Goal: Complete application form

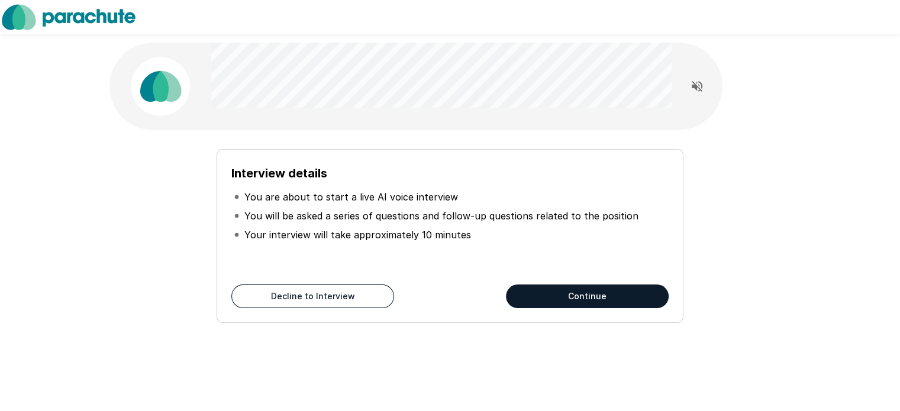
click at [577, 298] on button "Continue" at bounding box center [587, 297] width 163 height 24
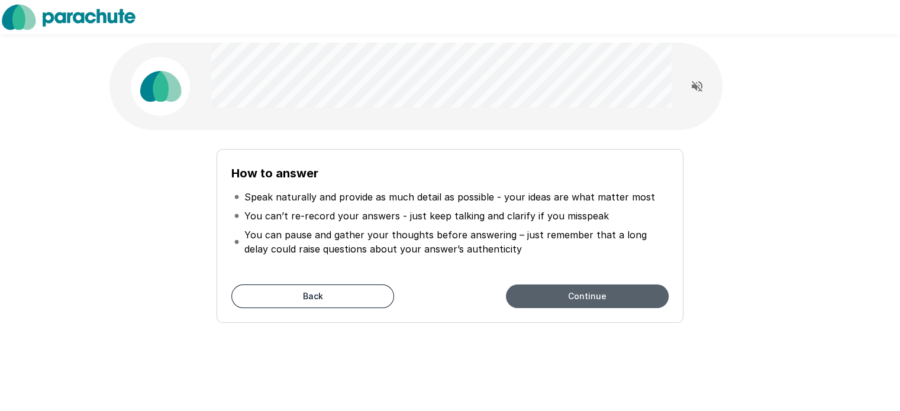
click at [577, 298] on button "Continue" at bounding box center [587, 297] width 163 height 24
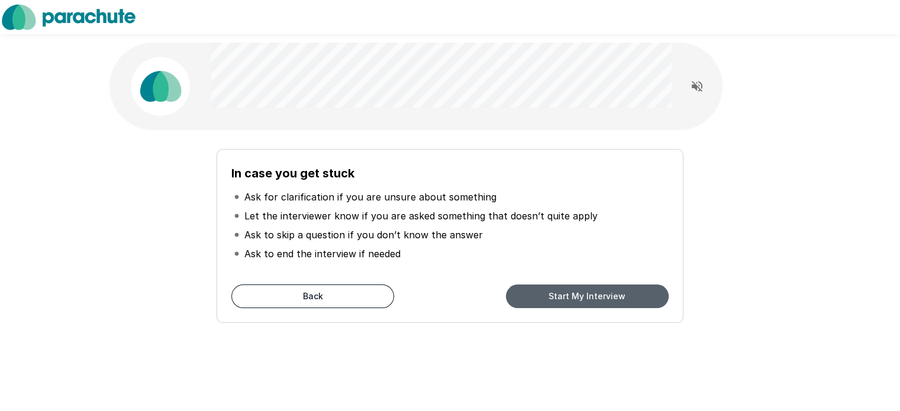
click at [577, 298] on button "Start My Interview" at bounding box center [587, 297] width 163 height 24
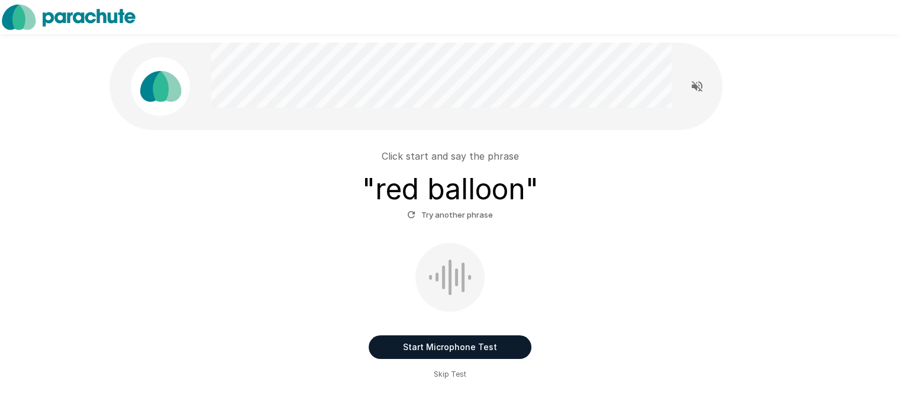
click at [498, 346] on button "Start Microphone Test" at bounding box center [450, 347] width 163 height 24
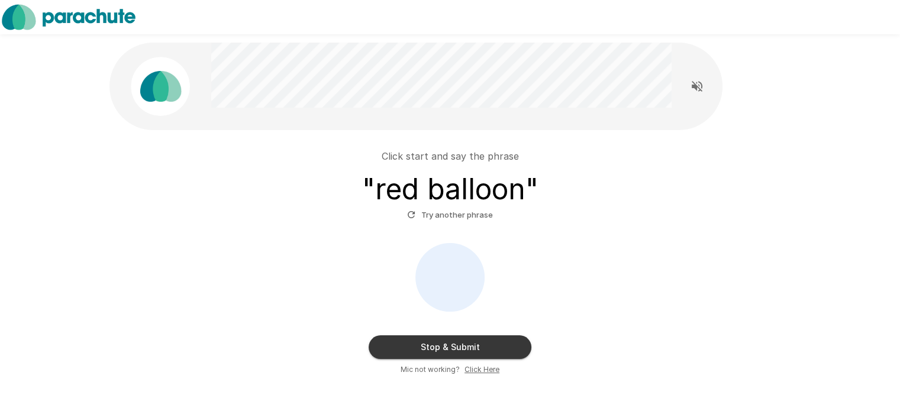
click at [508, 338] on button "Stop & Submit" at bounding box center [450, 347] width 163 height 24
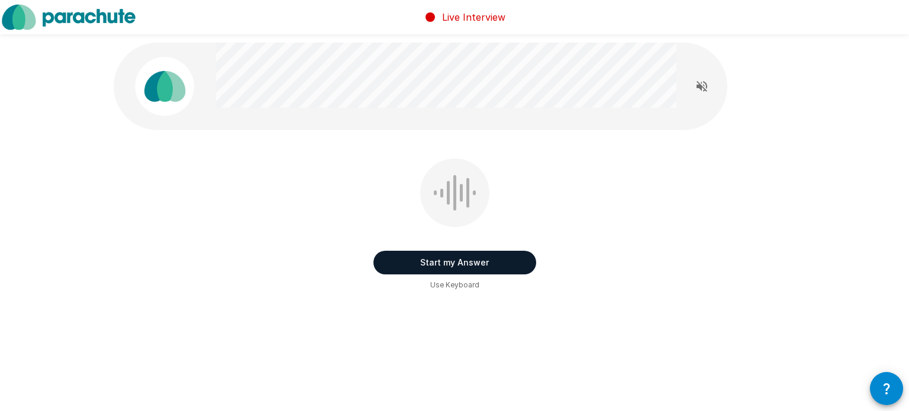
click at [498, 267] on button "Start my Answer" at bounding box center [454, 263] width 163 height 24
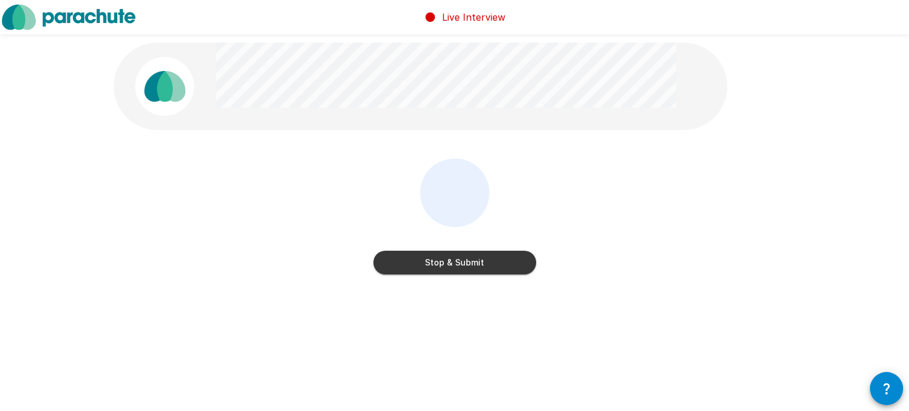
click at [501, 267] on button "Stop & Submit" at bounding box center [454, 263] width 163 height 24
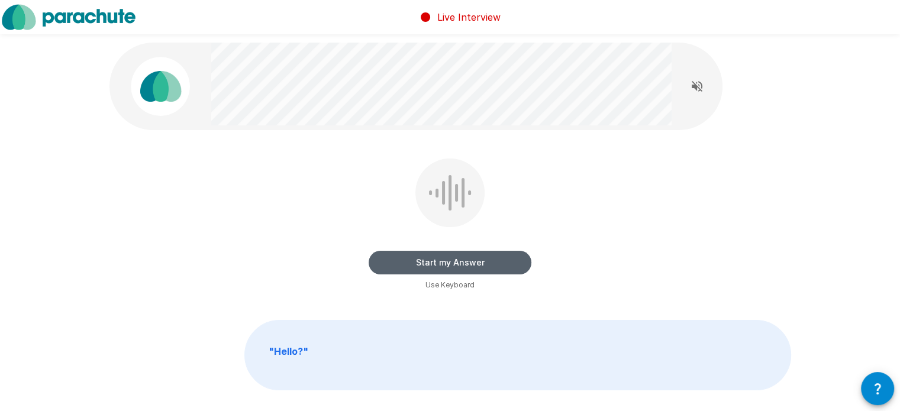
click at [495, 268] on button "Start my Answer" at bounding box center [450, 263] width 163 height 24
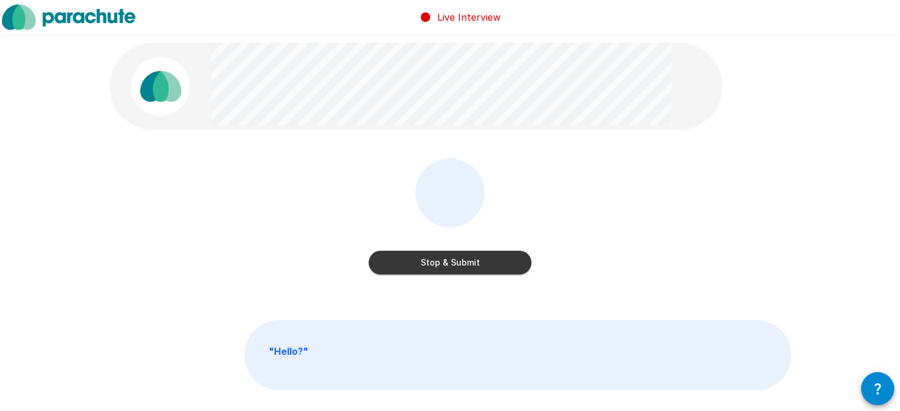
click at [448, 260] on button "Stop & Submit" at bounding box center [450, 263] width 163 height 24
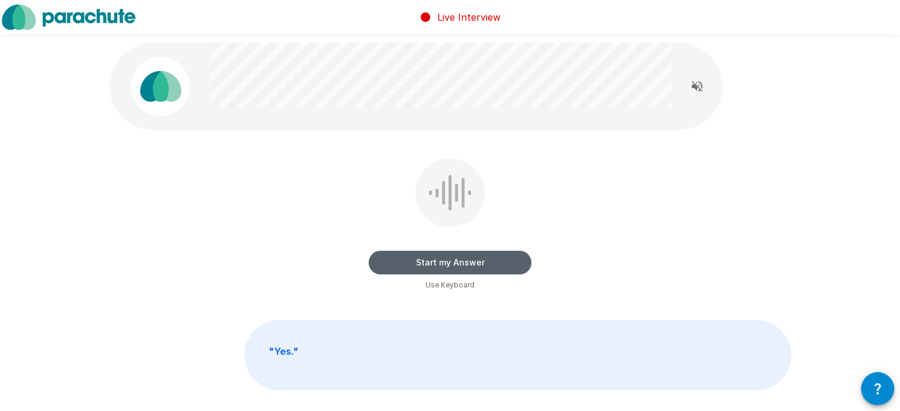
click at [444, 260] on button "Start my Answer" at bounding box center [450, 263] width 163 height 24
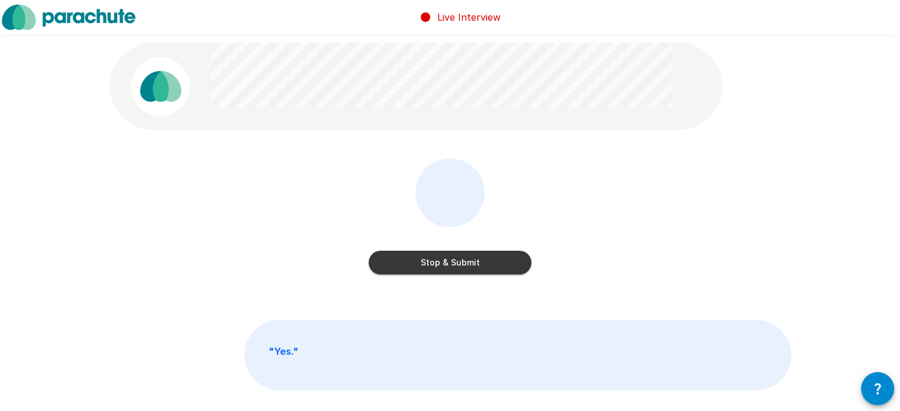
click at [444, 260] on button "Stop & Submit" at bounding box center [450, 263] width 163 height 24
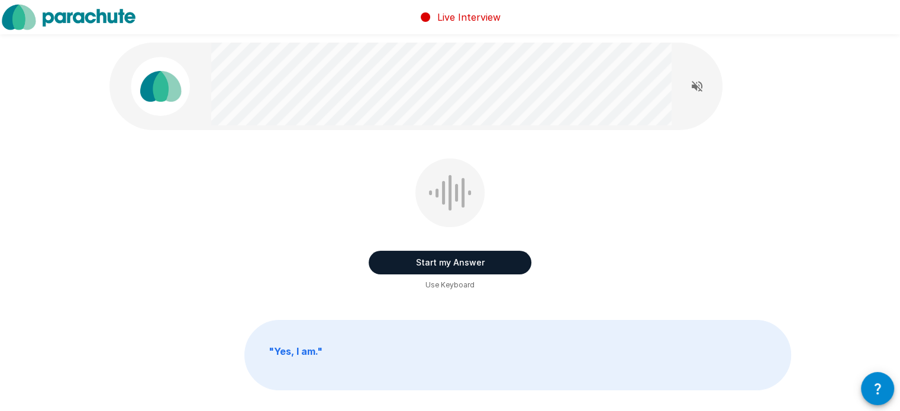
click at [444, 264] on button "Start my Answer" at bounding box center [450, 263] width 163 height 24
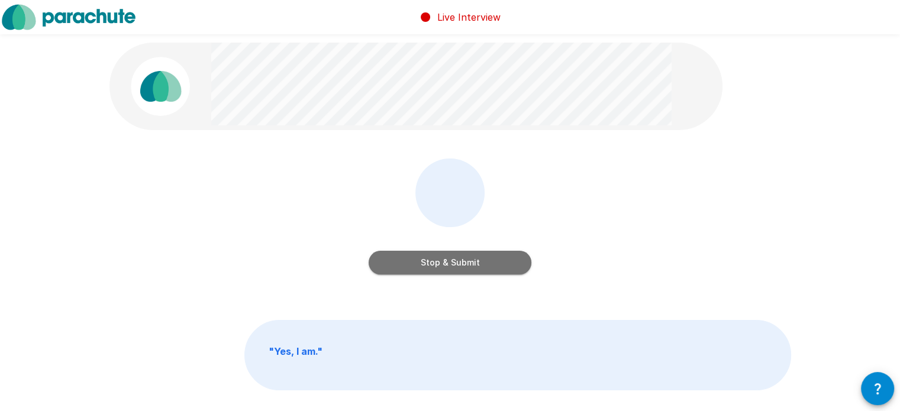
click at [467, 267] on button "Stop & Submit" at bounding box center [450, 263] width 163 height 24
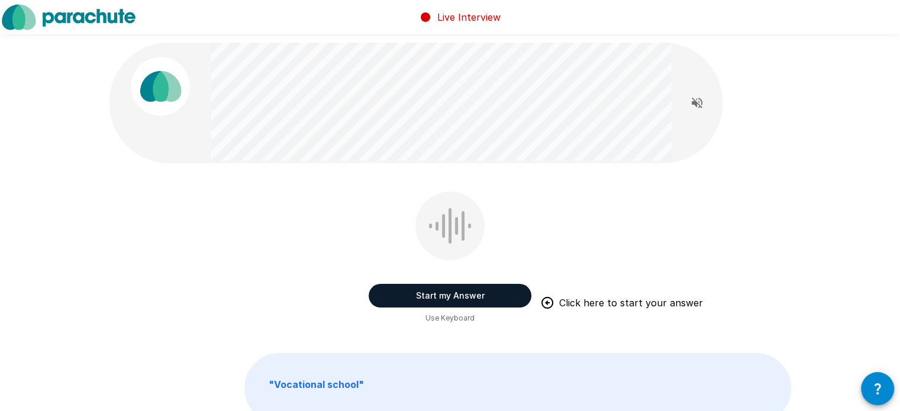
click at [454, 292] on button "Start my Answer" at bounding box center [450, 296] width 163 height 24
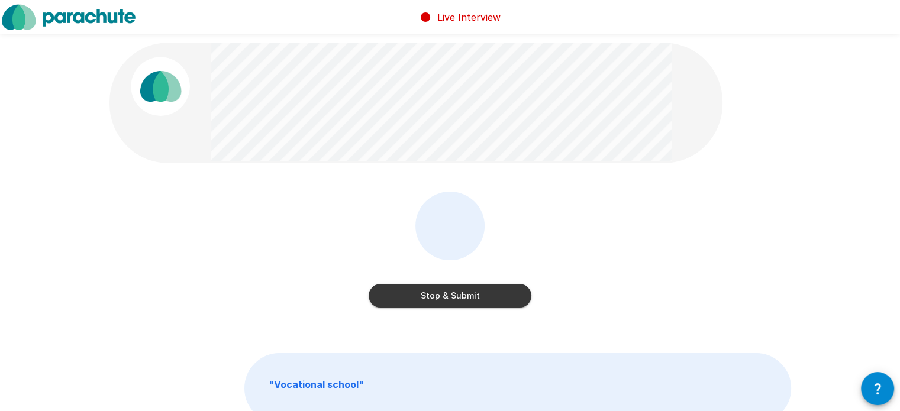
click at [499, 295] on button "Stop & Submit" at bounding box center [450, 296] width 163 height 24
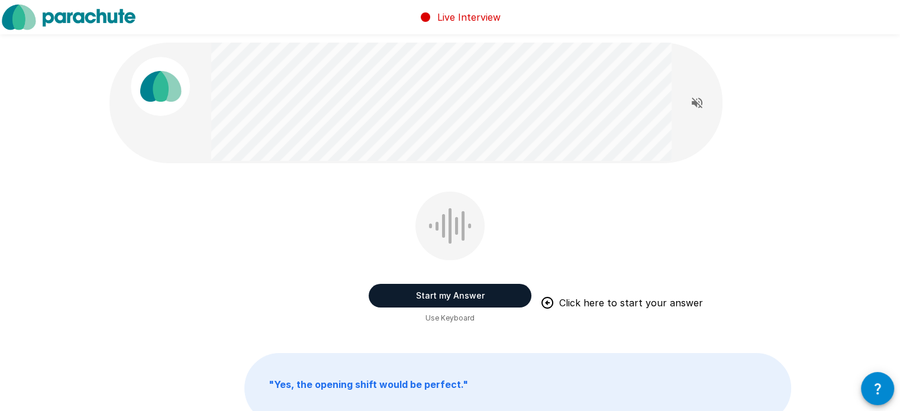
click at [447, 292] on button "Start my Answer" at bounding box center [450, 296] width 163 height 24
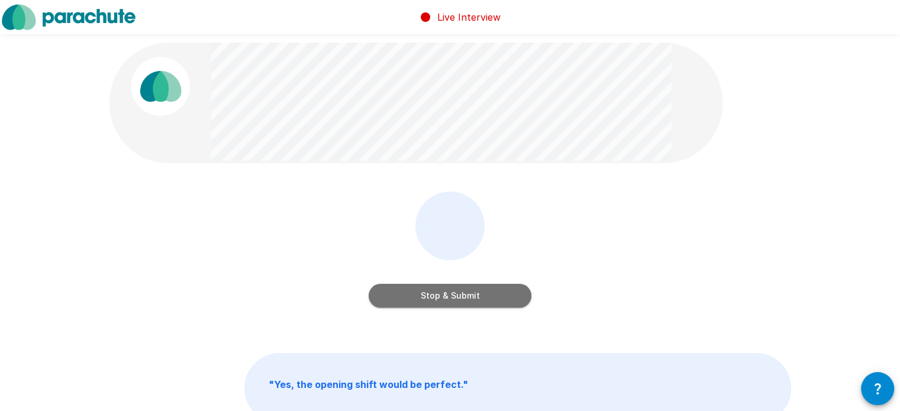
click at [440, 292] on button "Stop & Submit" at bounding box center [450, 296] width 163 height 24
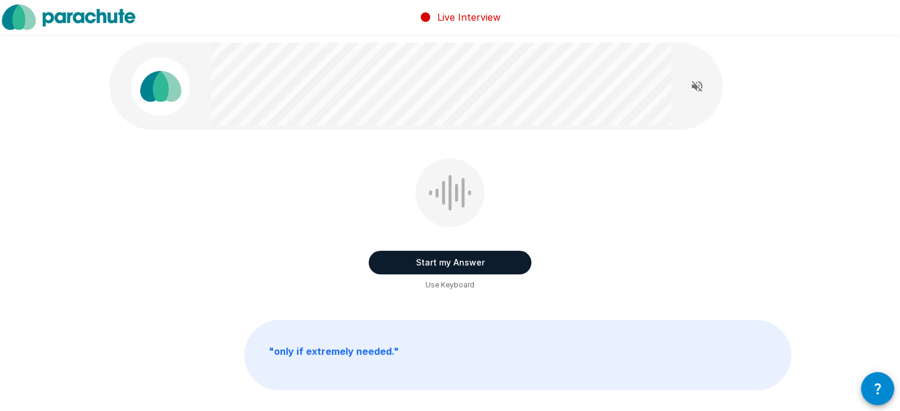
click at [440, 266] on button "Start my Answer" at bounding box center [450, 263] width 163 height 24
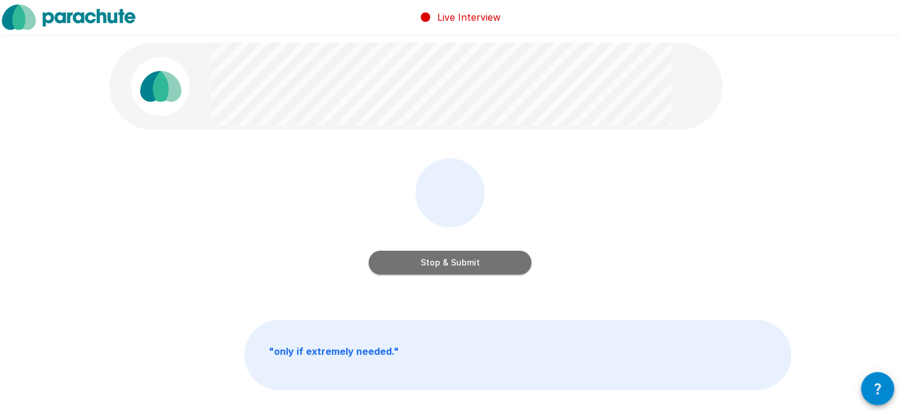
click at [498, 264] on button "Stop & Submit" at bounding box center [450, 263] width 163 height 24
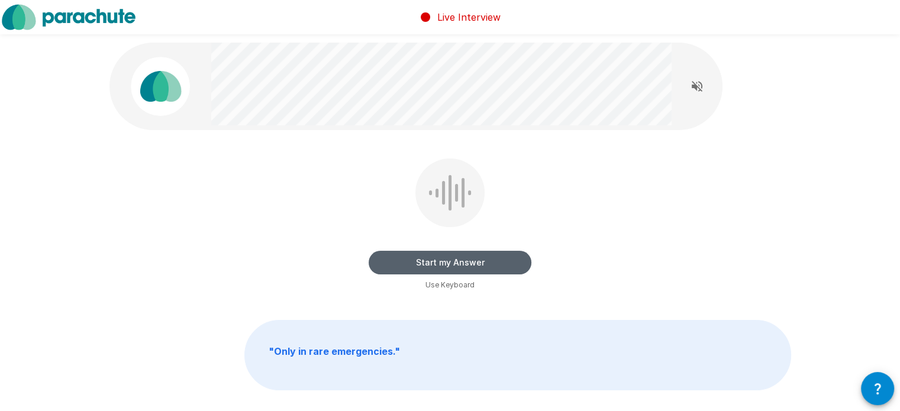
click at [496, 261] on button "Start my Answer" at bounding box center [450, 263] width 163 height 24
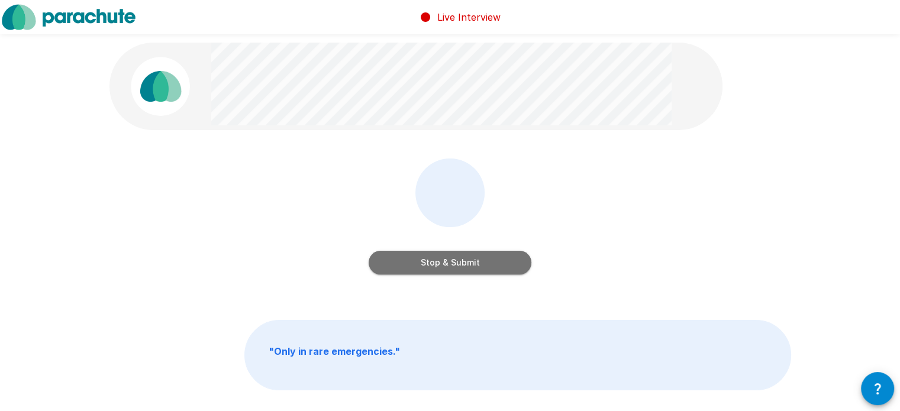
click at [447, 267] on button "Stop & Submit" at bounding box center [450, 263] width 163 height 24
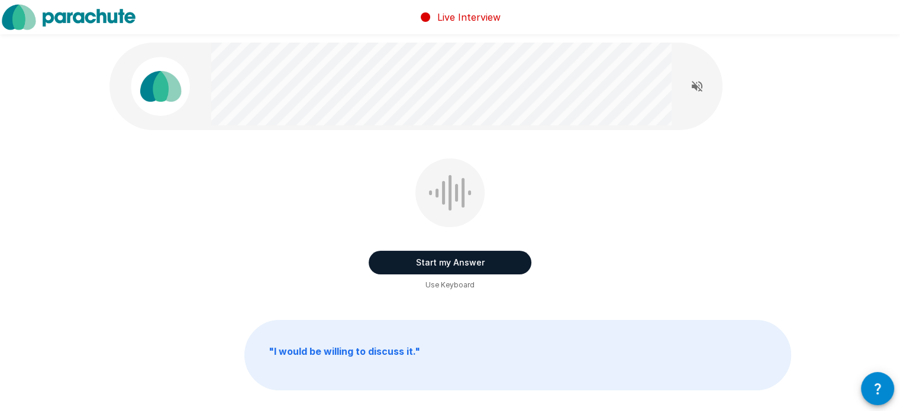
click at [448, 264] on button "Start my Answer" at bounding box center [450, 263] width 163 height 24
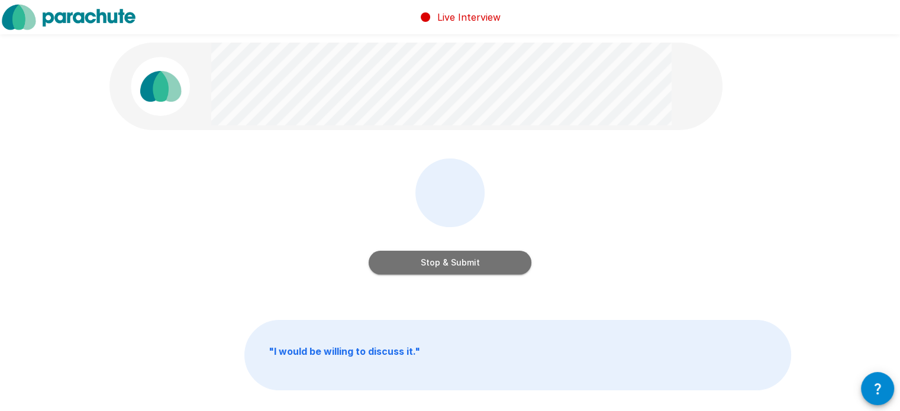
click at [497, 253] on button "Stop & Submit" at bounding box center [450, 263] width 163 height 24
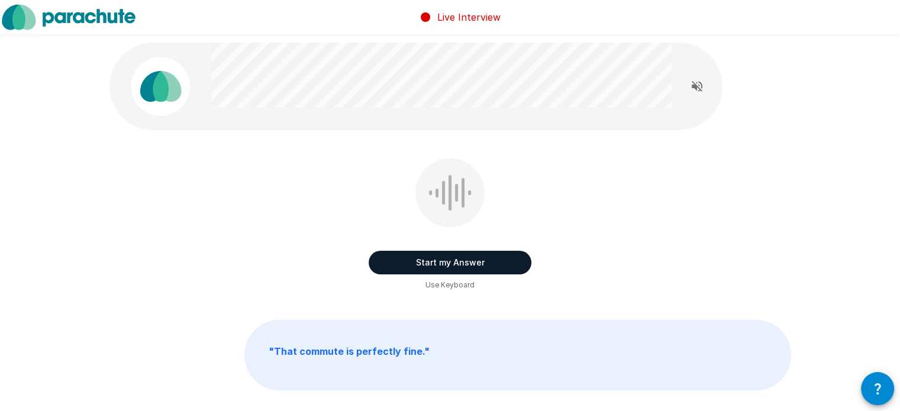
click at [470, 260] on button "Start my Answer" at bounding box center [450, 263] width 163 height 24
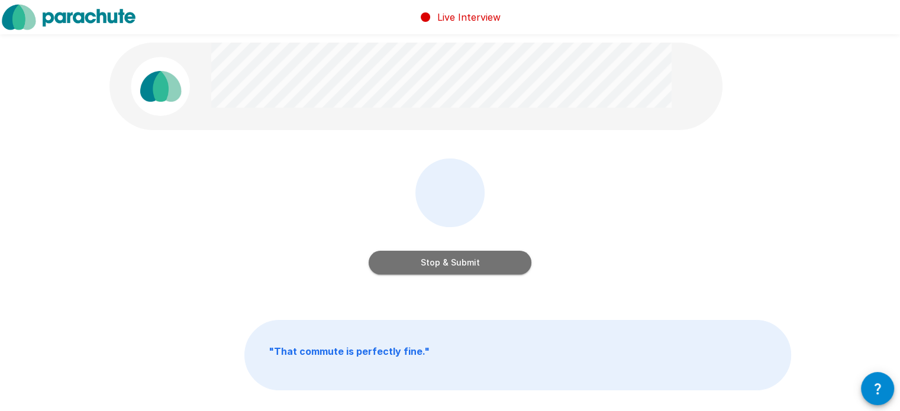
click at [511, 255] on button "Stop & Submit" at bounding box center [450, 263] width 163 height 24
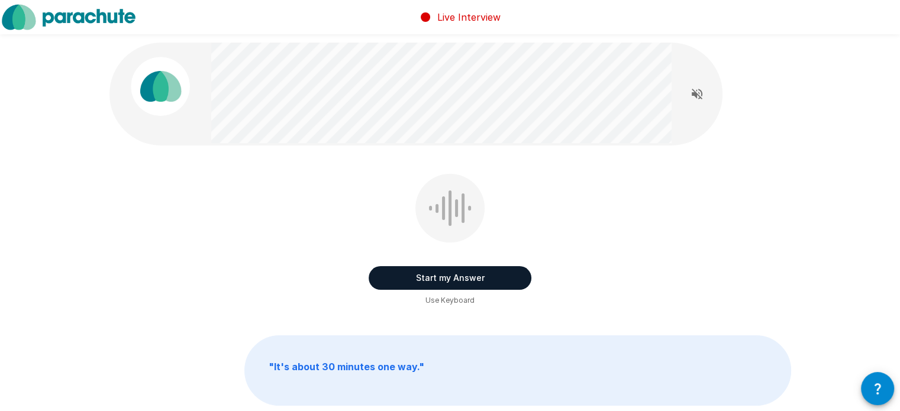
click at [451, 278] on button "Start my Answer" at bounding box center [450, 278] width 163 height 24
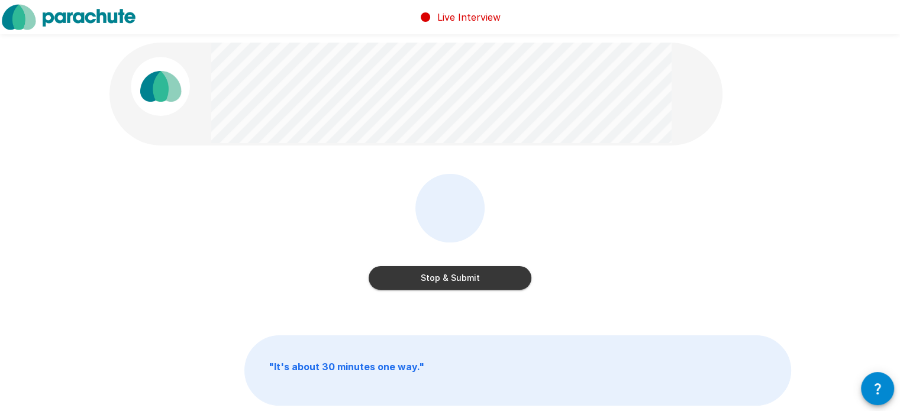
click at [479, 277] on button "Stop & Submit" at bounding box center [450, 278] width 163 height 24
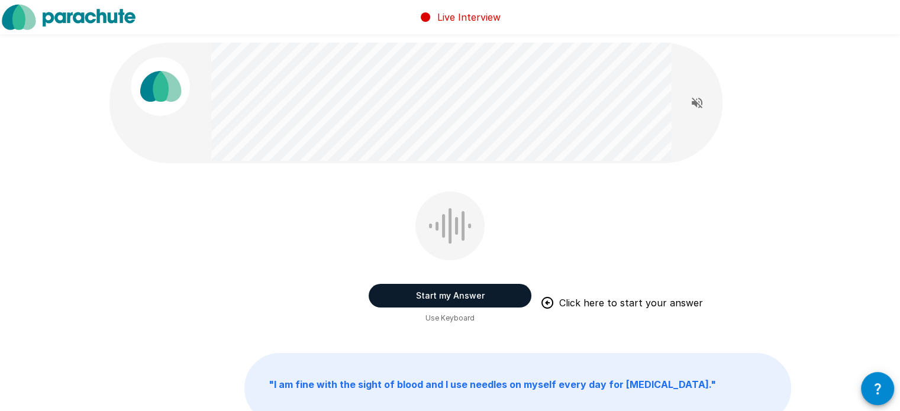
click at [483, 296] on button "Start my Answer" at bounding box center [450, 296] width 163 height 24
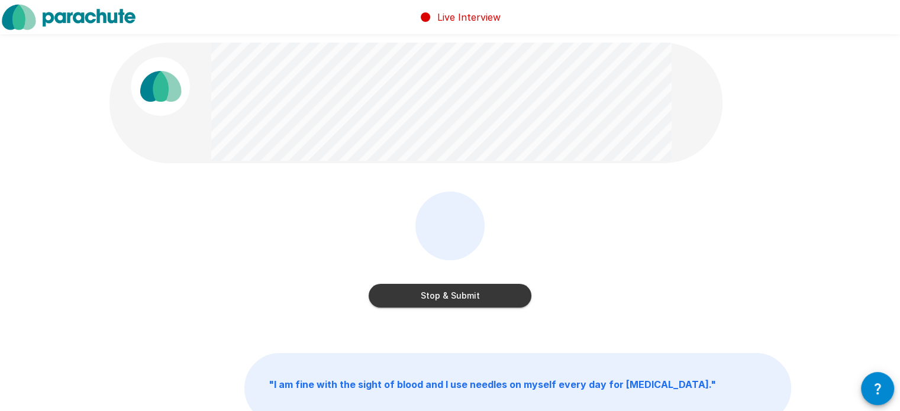
click at [506, 295] on button "Stop & Submit" at bounding box center [450, 296] width 163 height 24
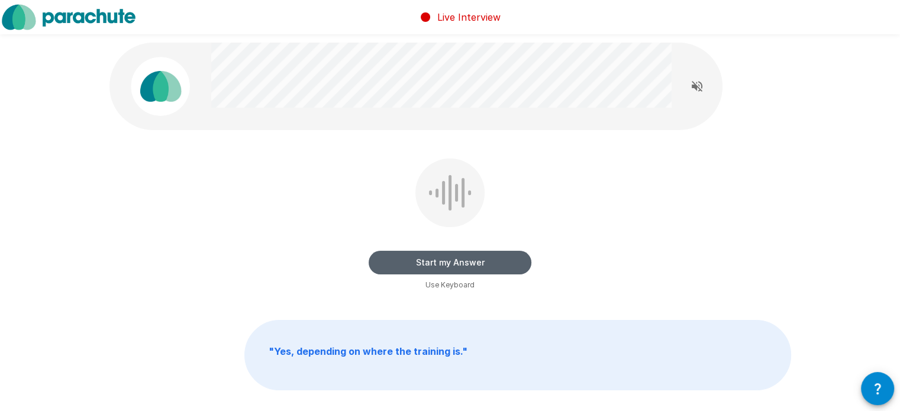
click at [509, 267] on button "Start my Answer" at bounding box center [450, 263] width 163 height 24
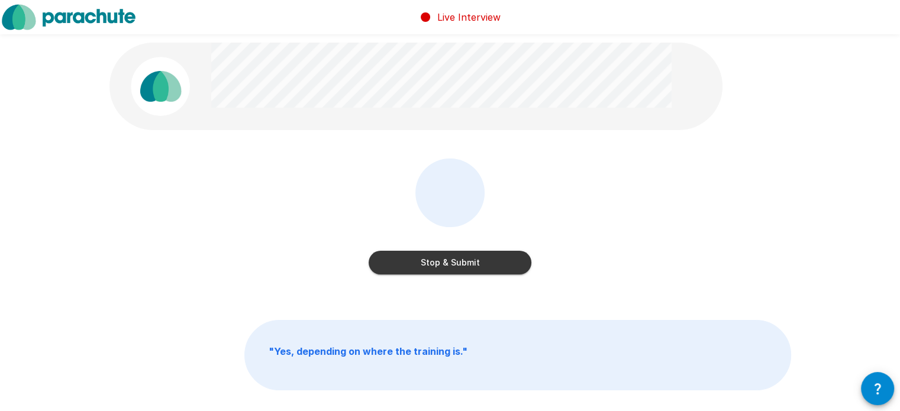
click at [521, 262] on button "Stop & Submit" at bounding box center [450, 263] width 163 height 24
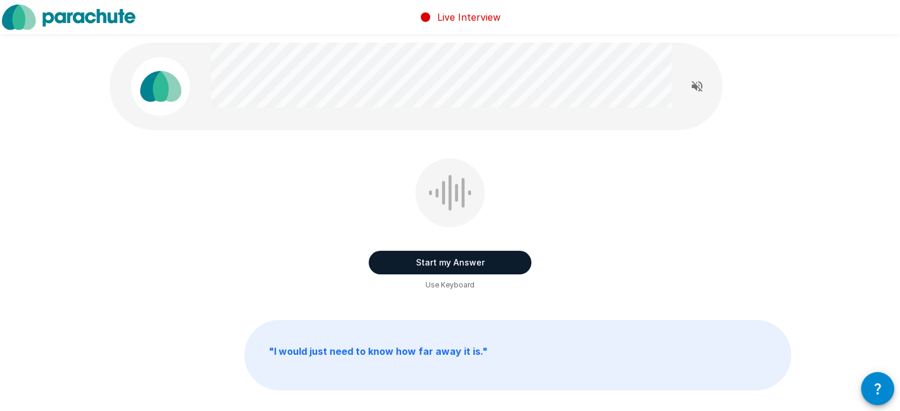
click at [485, 256] on button "Start my Answer" at bounding box center [450, 263] width 163 height 24
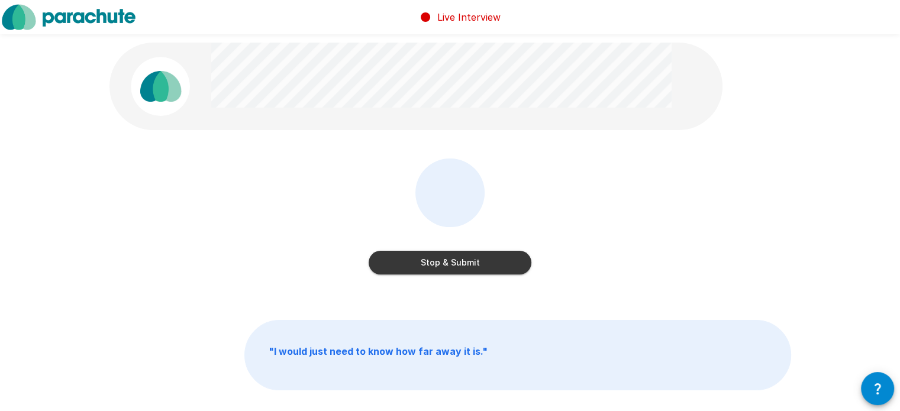
click at [461, 264] on button "Stop & Submit" at bounding box center [450, 263] width 163 height 24
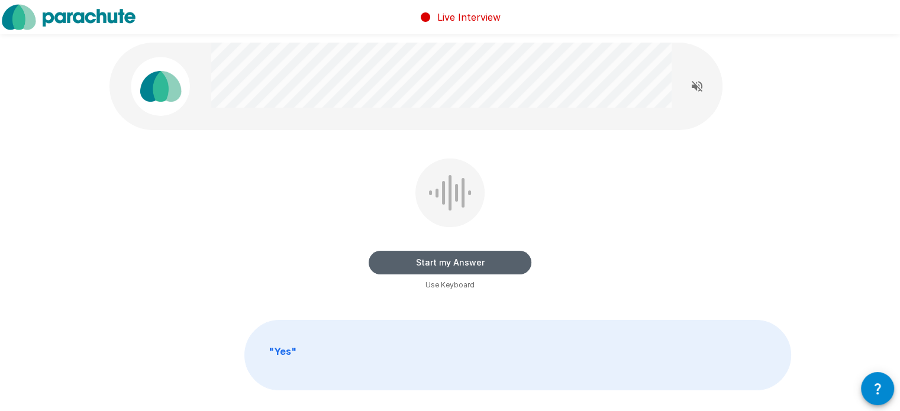
click at [495, 264] on button "Start my Answer" at bounding box center [450, 263] width 163 height 24
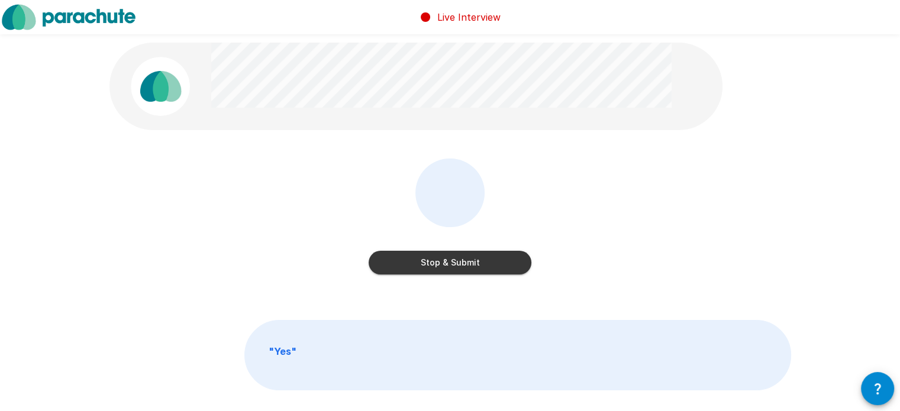
click at [495, 266] on button "Stop & Submit" at bounding box center [450, 263] width 163 height 24
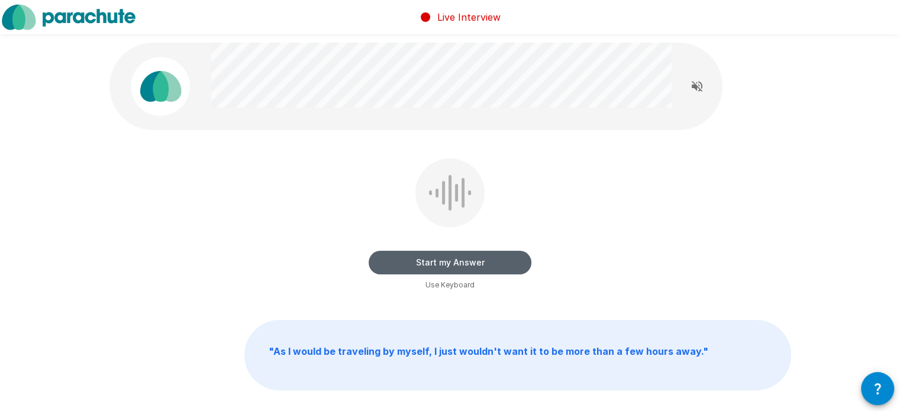
click at [453, 265] on button "Start my Answer" at bounding box center [450, 263] width 163 height 24
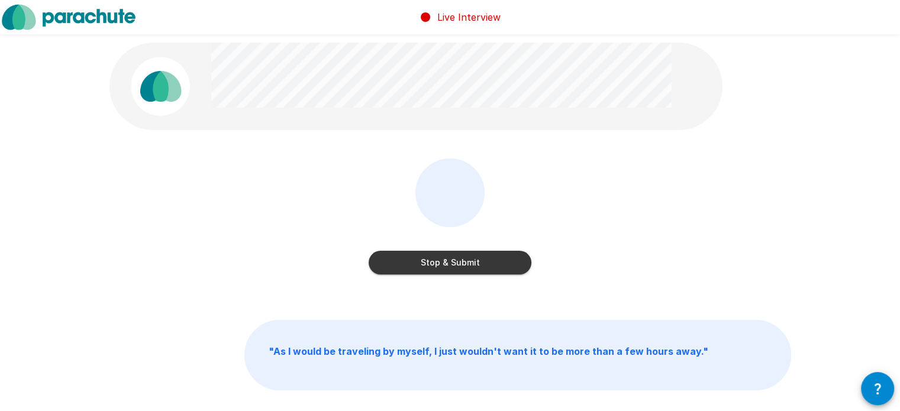
click at [498, 266] on button "Stop & Submit" at bounding box center [450, 263] width 163 height 24
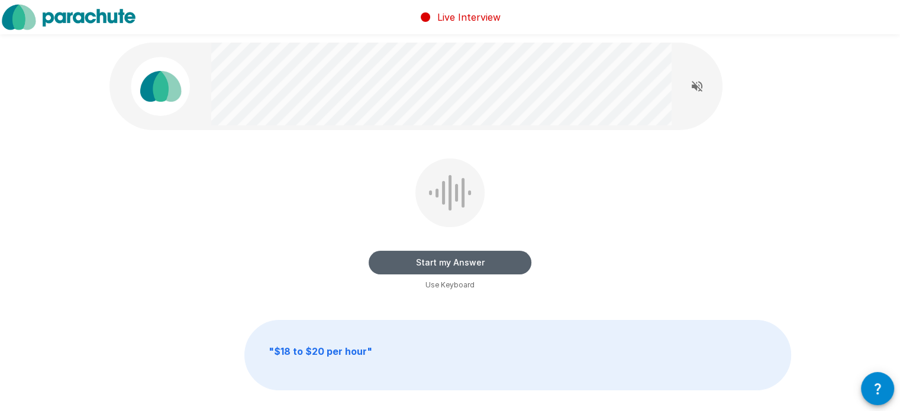
click at [462, 266] on button "Start my Answer" at bounding box center [450, 263] width 163 height 24
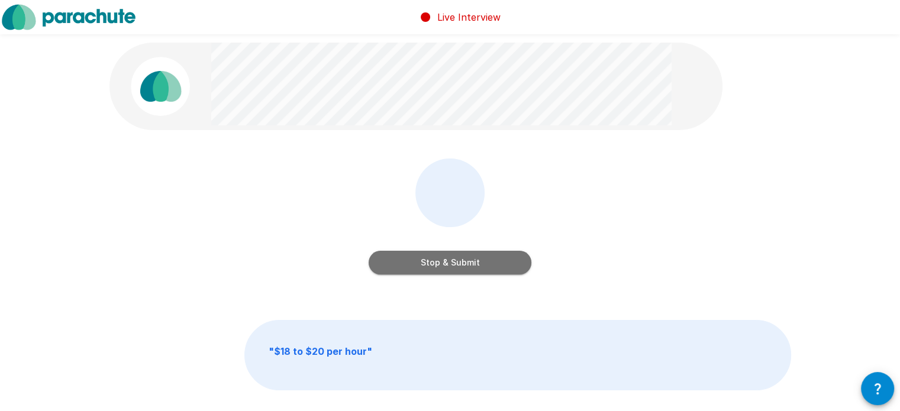
click at [463, 262] on button "Stop & Submit" at bounding box center [450, 263] width 163 height 24
